Goal: Task Accomplishment & Management: Complete application form

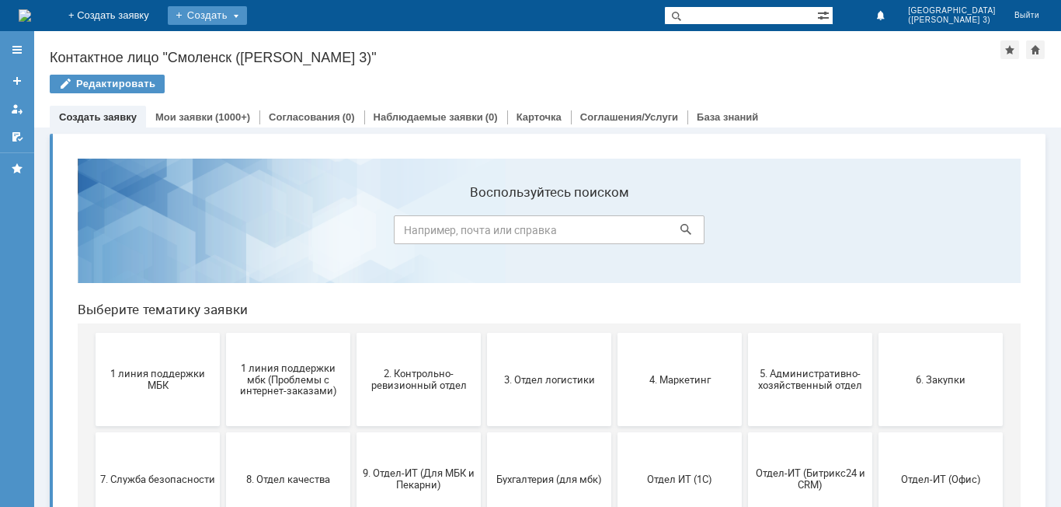
click at [247, 18] on div "Создать" at bounding box center [207, 15] width 79 height 19
click at [289, 44] on link "Заявка" at bounding box center [230, 46] width 118 height 19
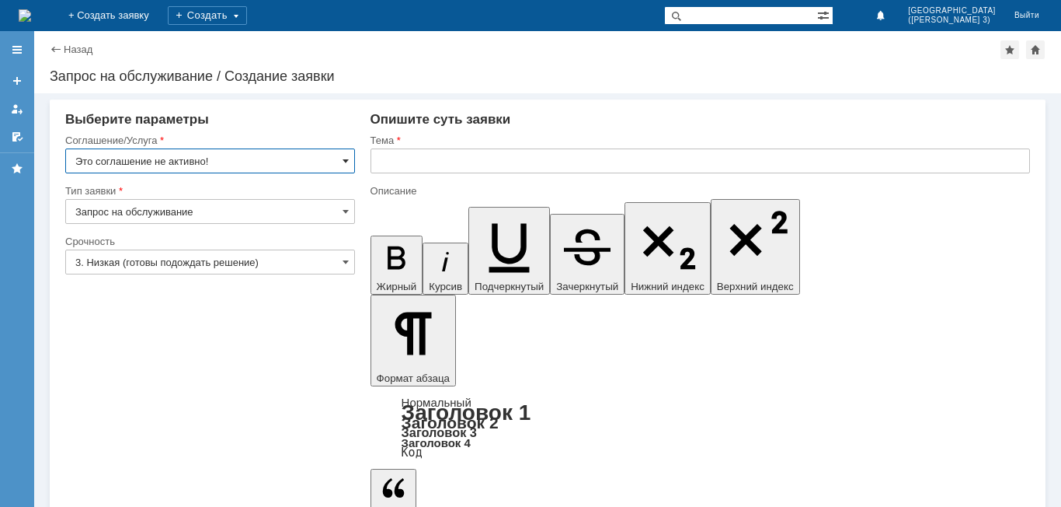
click at [345, 162] on span at bounding box center [346, 161] width 6 height 12
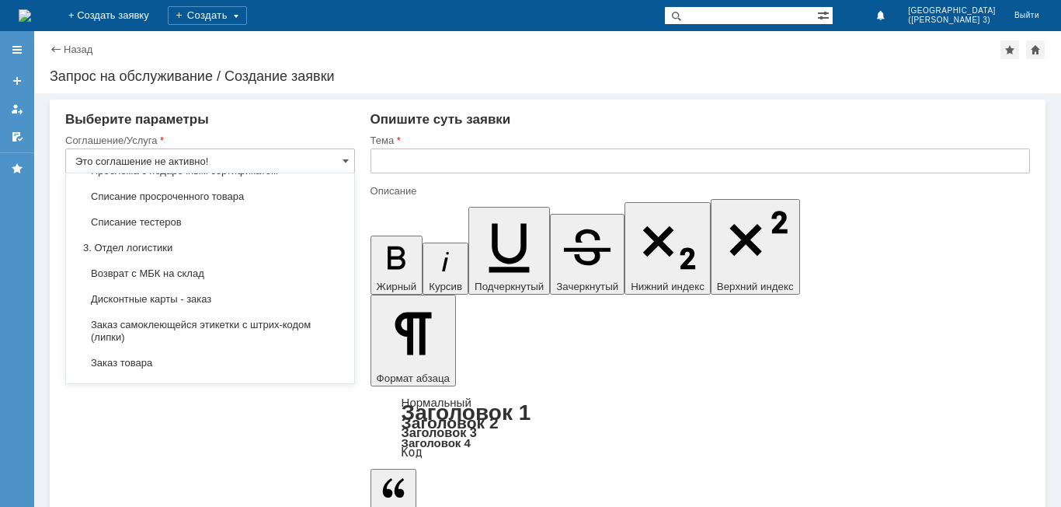
scroll to position [389, 0]
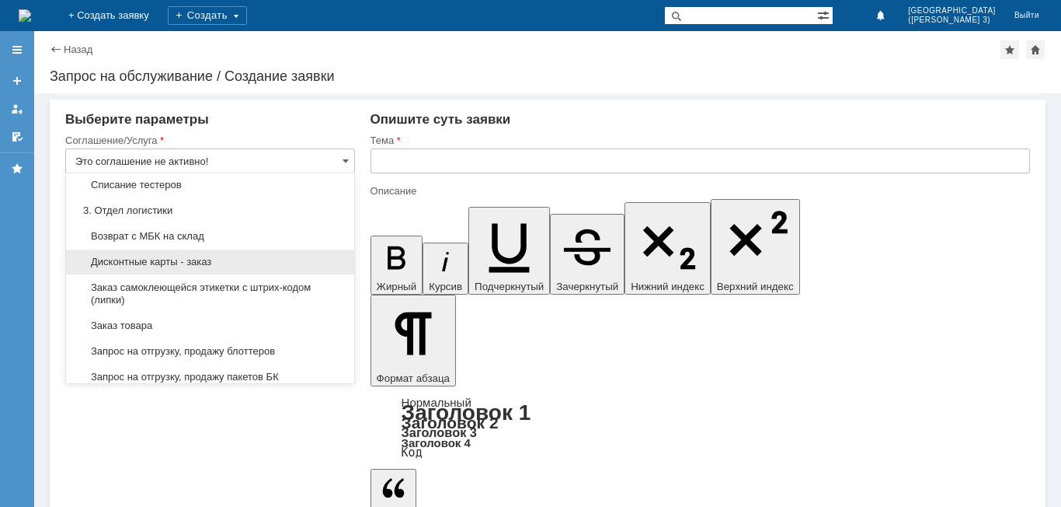
click at [287, 268] on span "Дисконтные карты - заказ" at bounding box center [210, 262] width 270 height 12
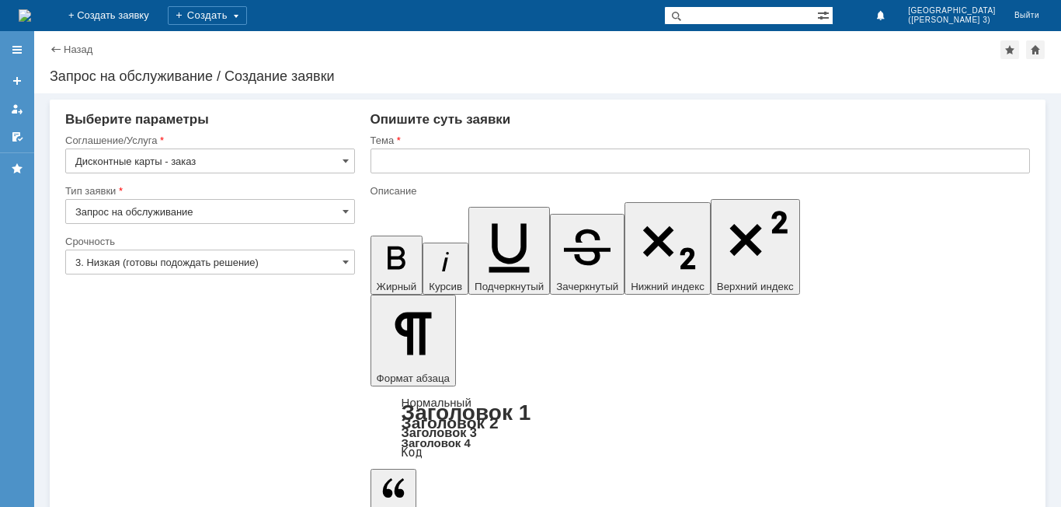
type input "Дисконтные карты - заказ"
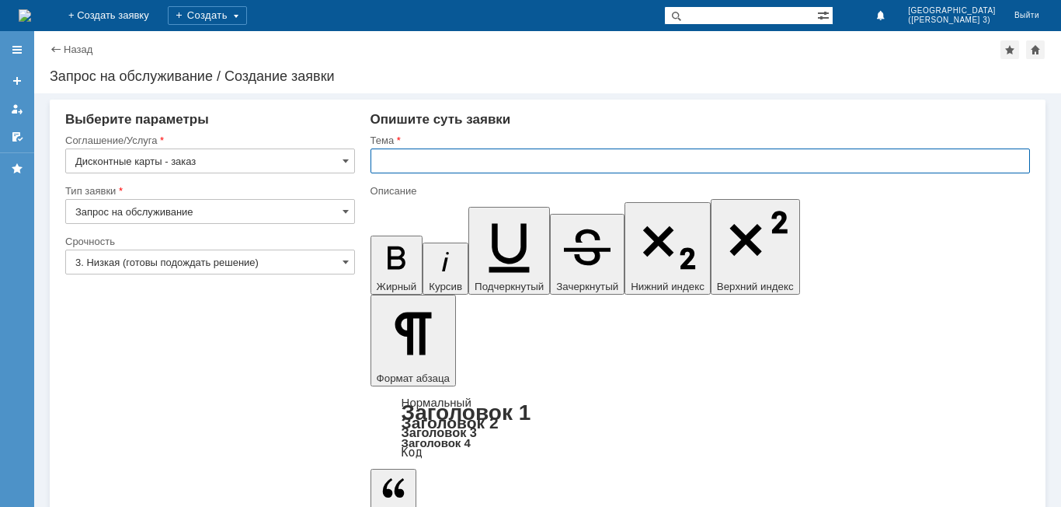
click at [392, 166] on input "text" at bounding box center [701, 160] width 660 height 25
type input "ДИСКОНТНЫЕ КАРТЫ"
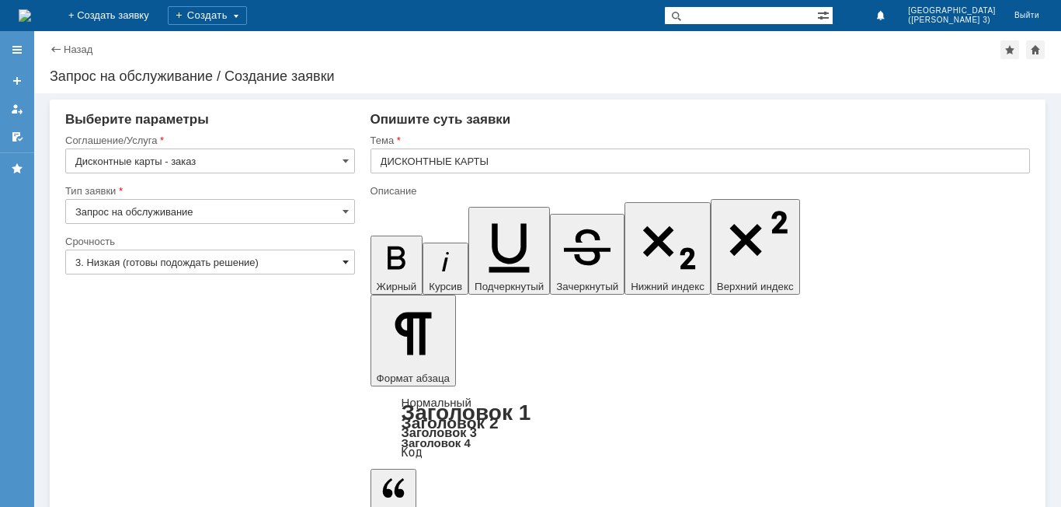
click at [343, 261] on span at bounding box center [346, 262] width 6 height 12
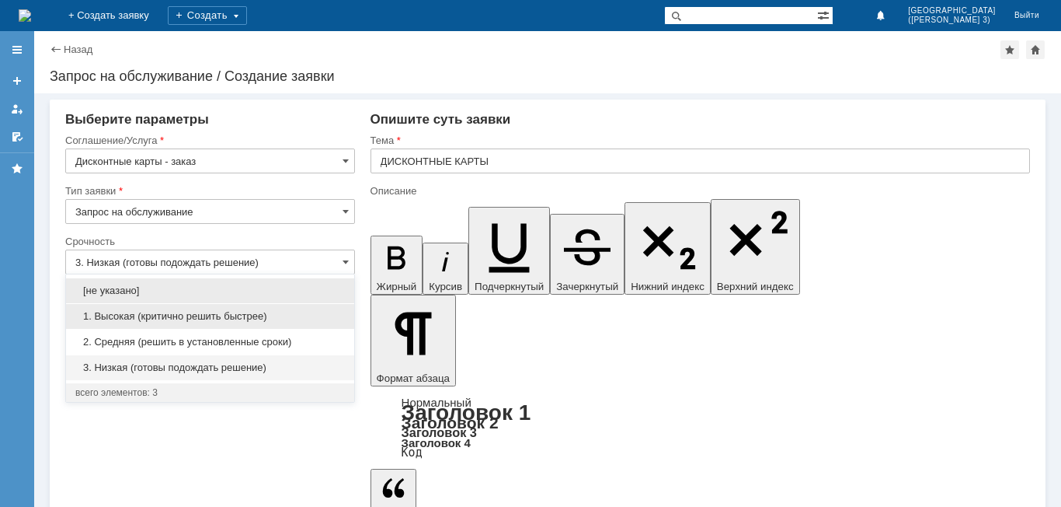
click at [212, 319] on span "1. Высокая (критично решить быстрее)" at bounding box center [210, 316] width 270 height 12
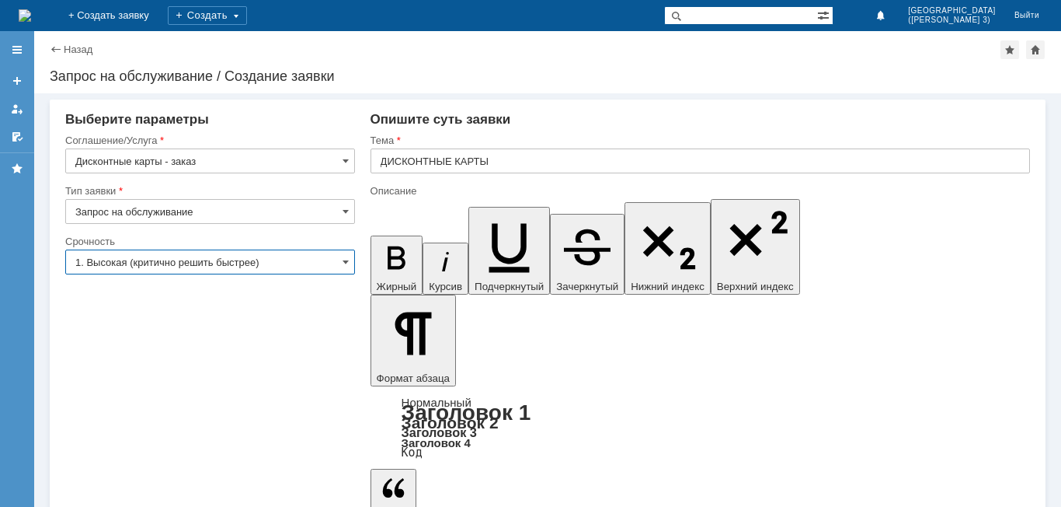
type input "1. Высокая (критично решить быстрее)"
